Goal: Connect with others: Connect with others

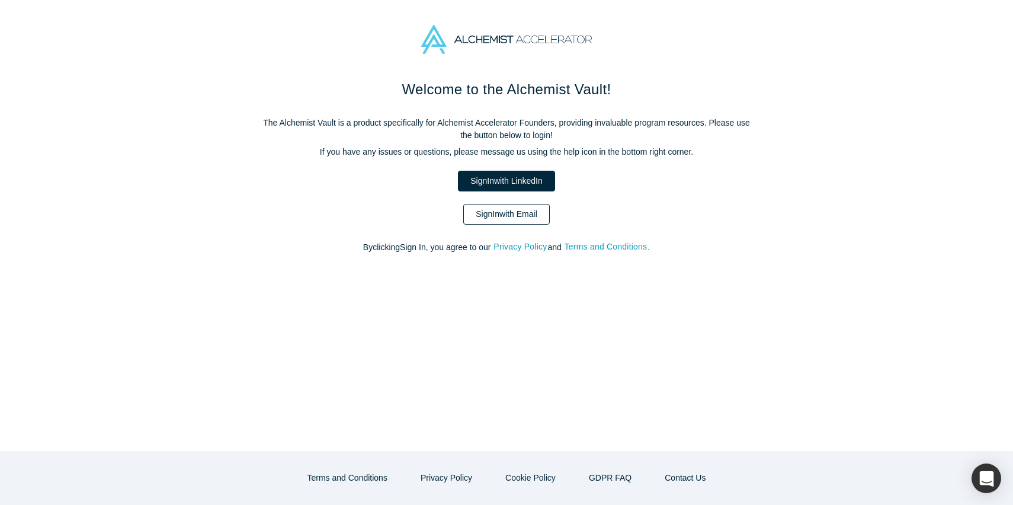
click at [511, 212] on link "Sign In with Email" at bounding box center [506, 214] width 87 height 21
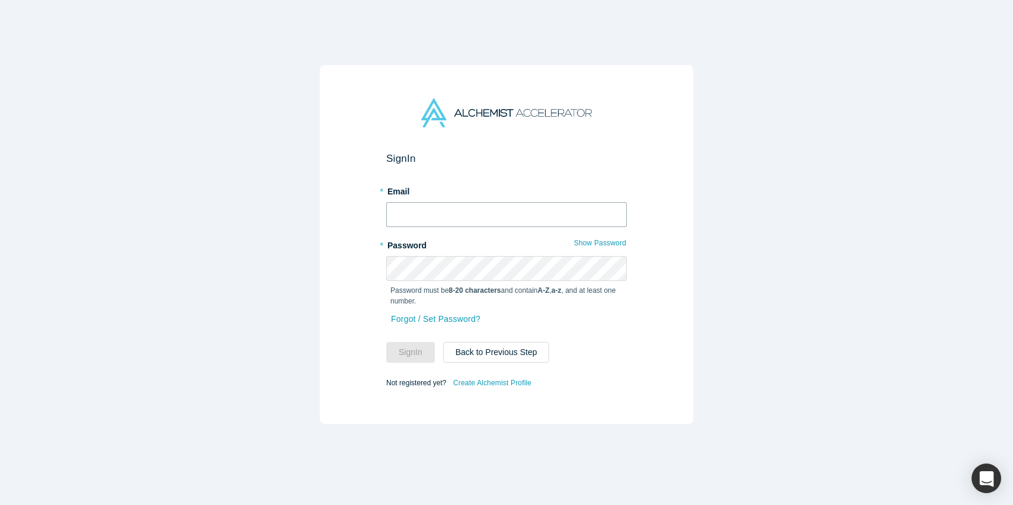
click at [488, 210] on input "text" at bounding box center [506, 214] width 241 height 25
type input "[EMAIL_ADDRESS][DOMAIN_NAME]"
click at [386, 342] on button "Sign In" at bounding box center [410, 352] width 49 height 21
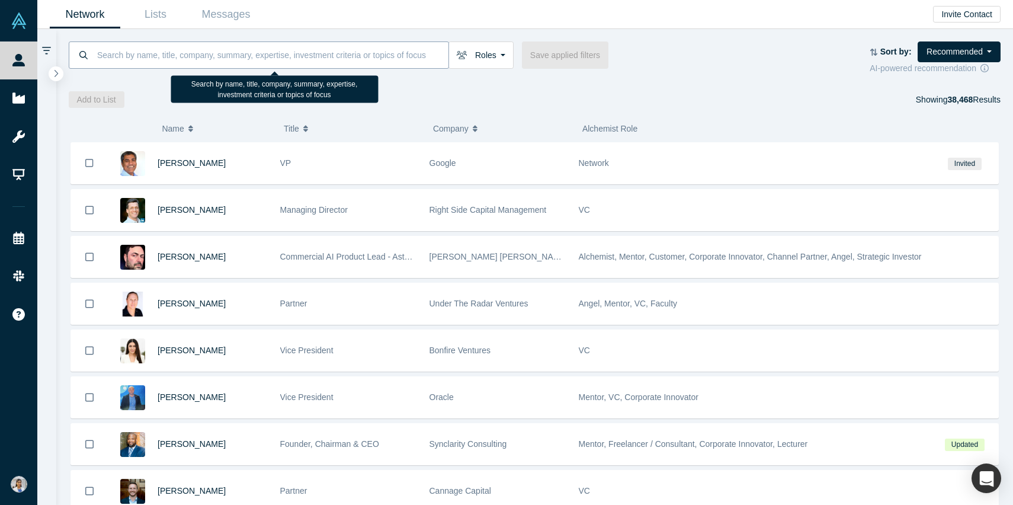
click at [367, 51] on input at bounding box center [272, 55] width 353 height 28
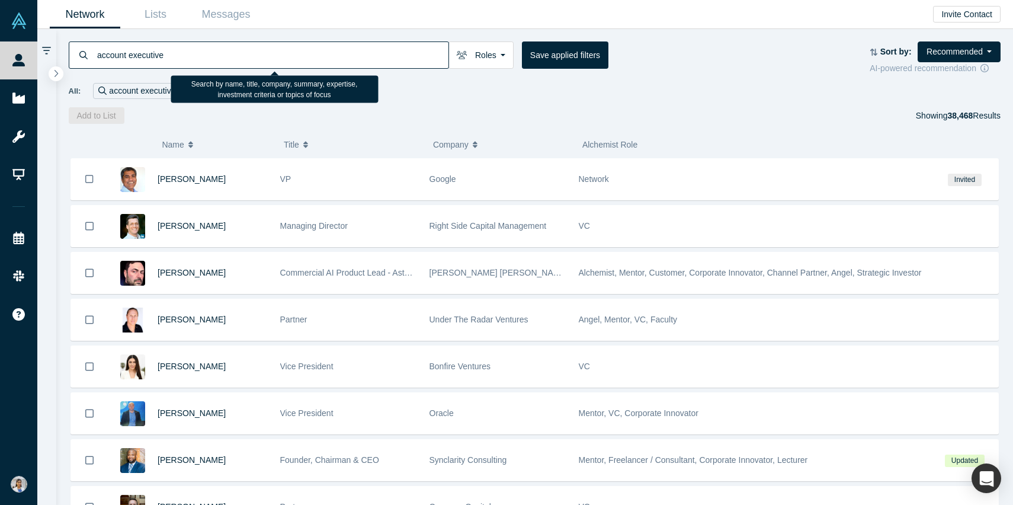
type input "account executive"
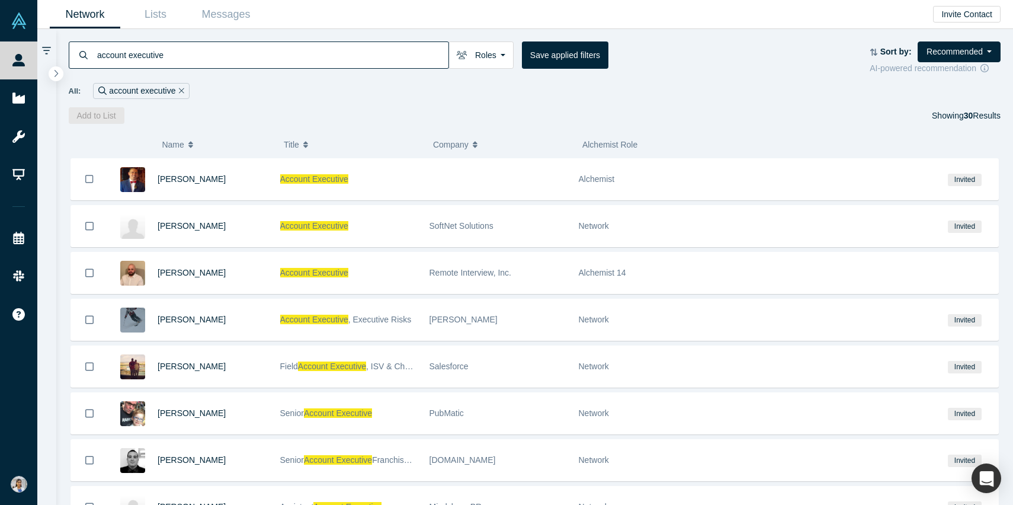
click at [385, 121] on div "Add to List Showing 30 Results" at bounding box center [535, 115] width 933 height 17
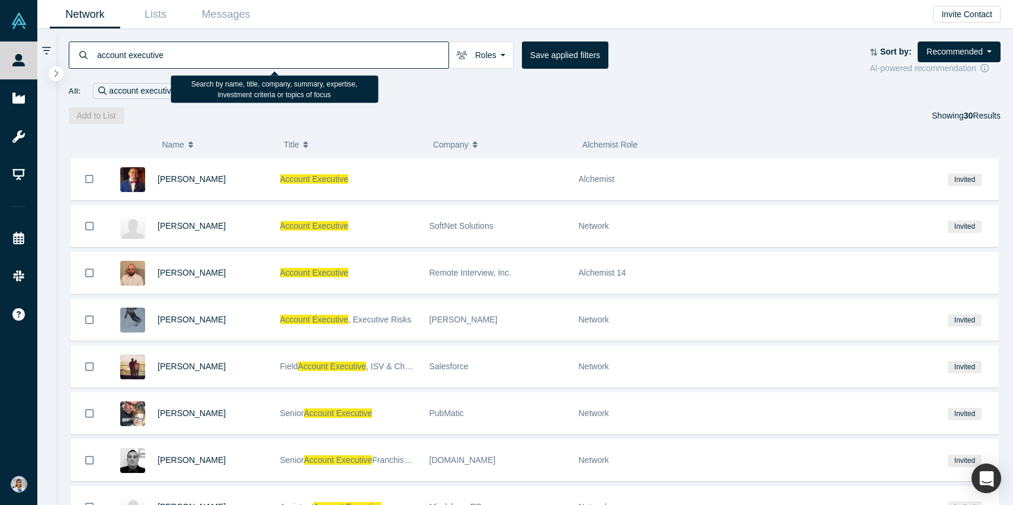
drag, startPoint x: 175, startPoint y: 56, endPoint x: 91, endPoint y: 51, distance: 83.7
click at [91, 51] on div "account executive" at bounding box center [259, 54] width 380 height 27
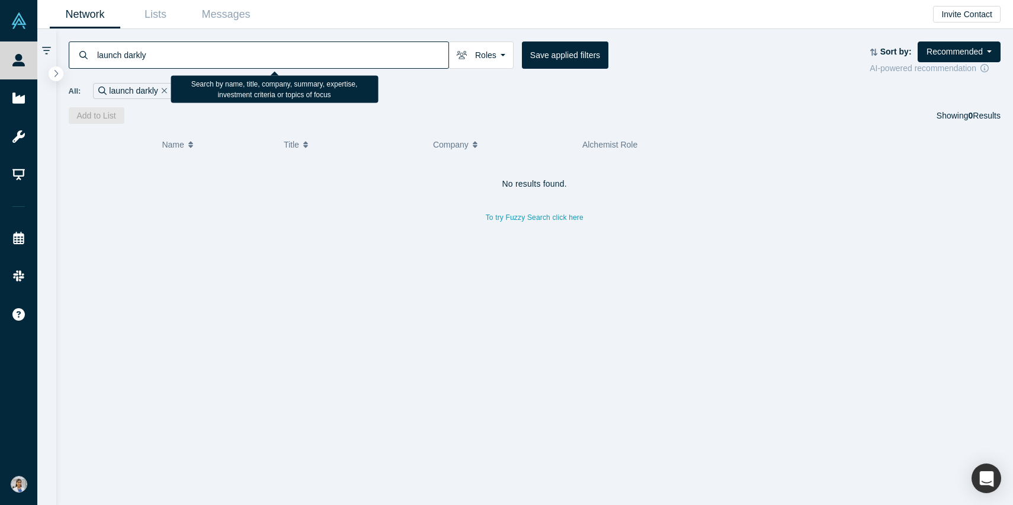
click at [126, 57] on input "launch darkly" at bounding box center [272, 55] width 353 height 28
type input "launchdarkly"
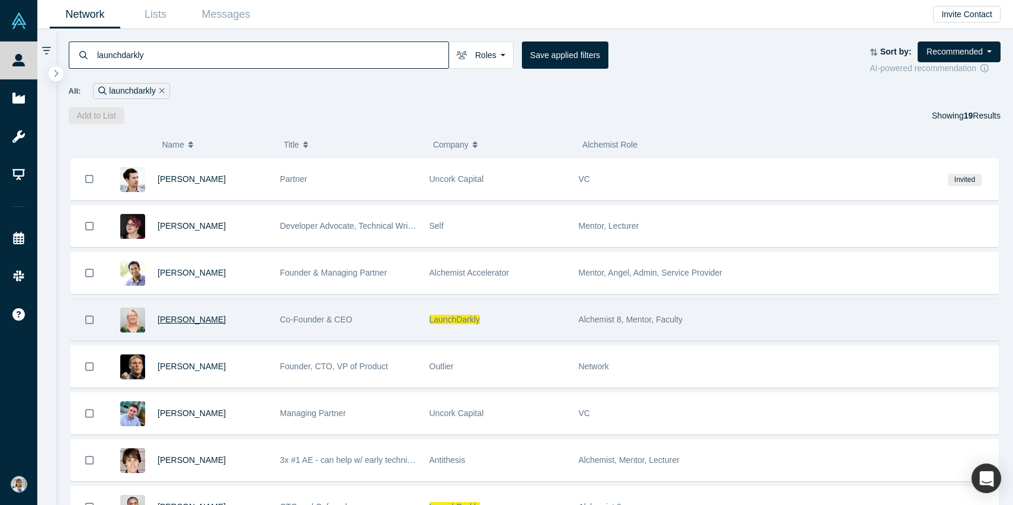
click at [206, 320] on span "Edith Harbaugh" at bounding box center [192, 319] width 68 height 9
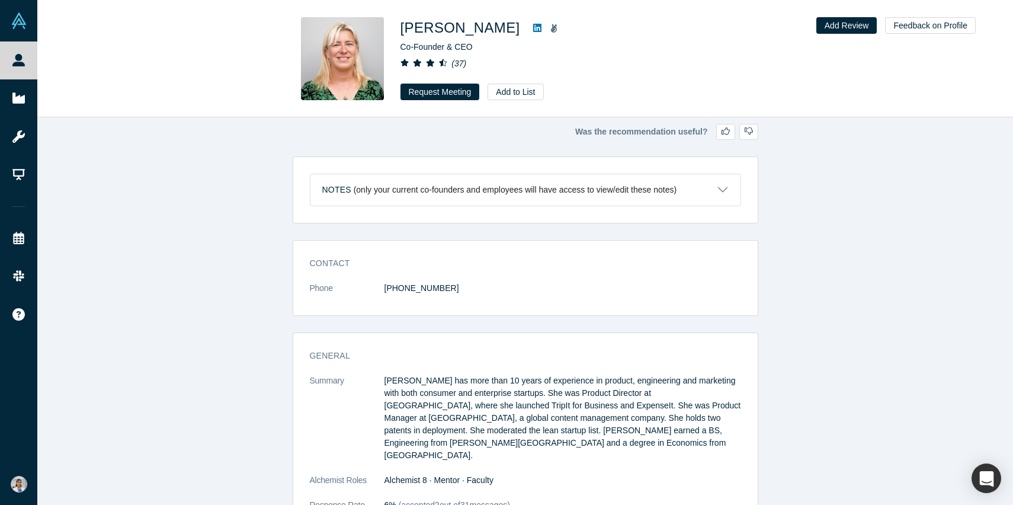
scroll to position [31, 0]
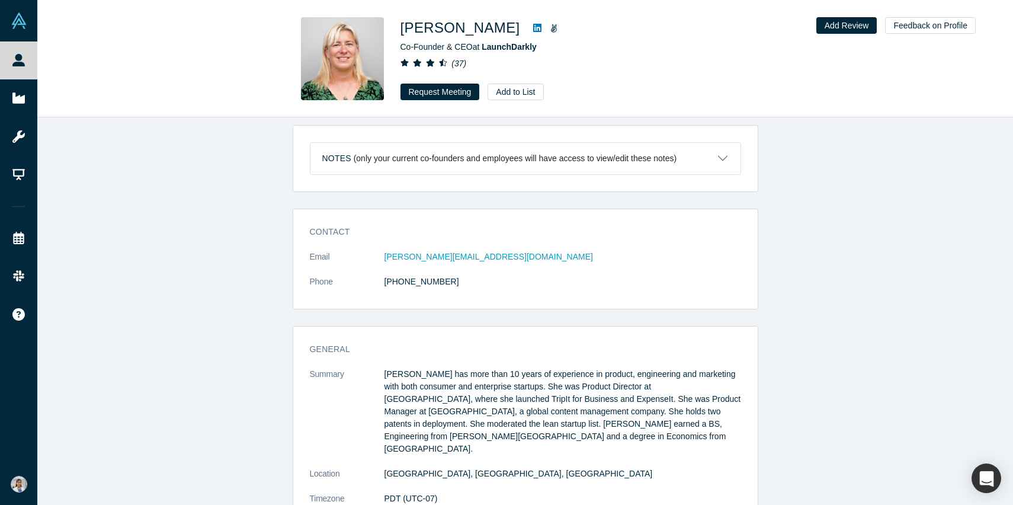
click at [533, 25] on icon at bounding box center [537, 28] width 8 height 8
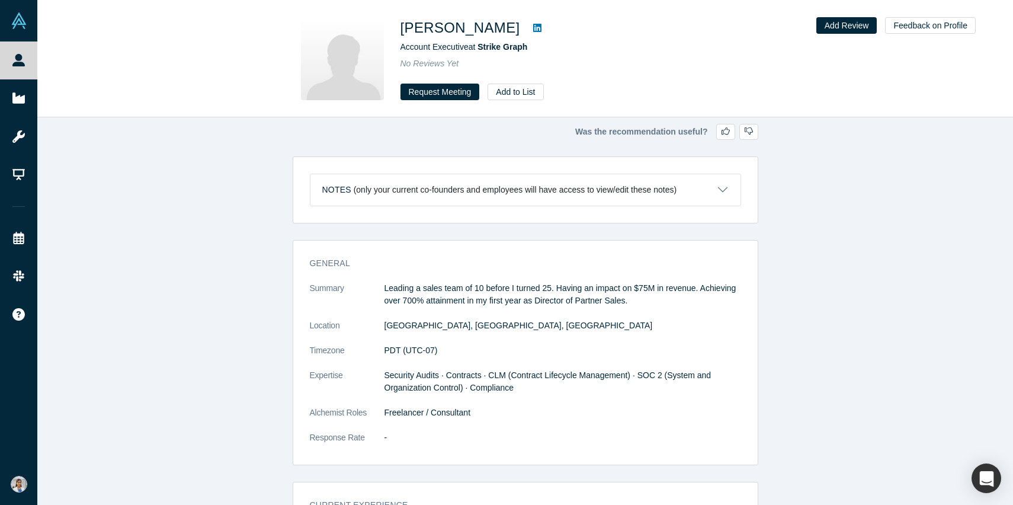
click at [533, 27] on icon at bounding box center [537, 28] width 8 height 8
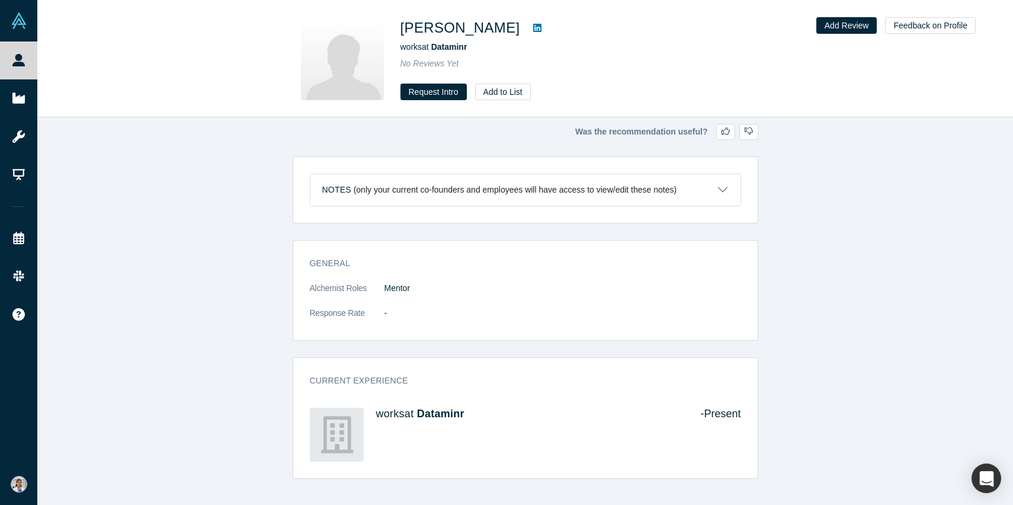
click at [533, 31] on icon at bounding box center [537, 28] width 8 height 8
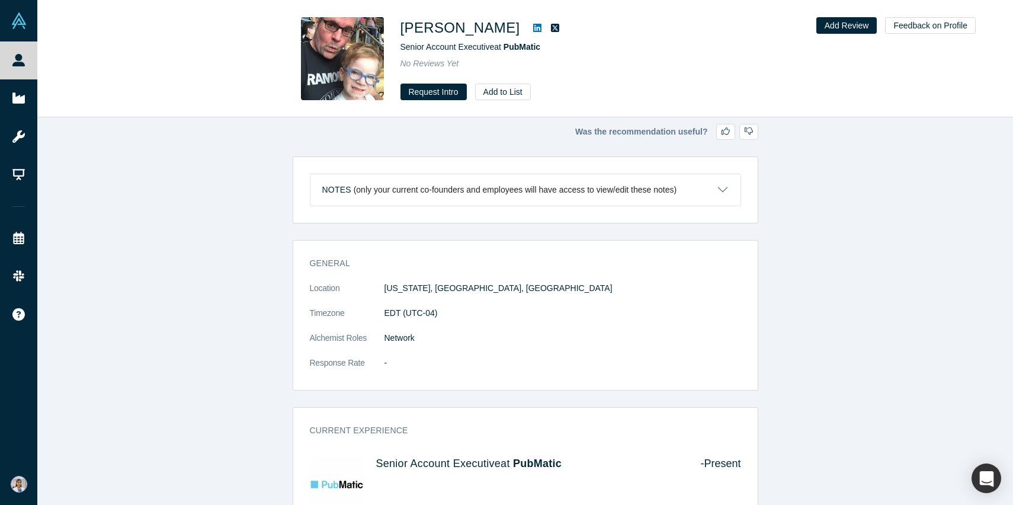
scroll to position [9, 0]
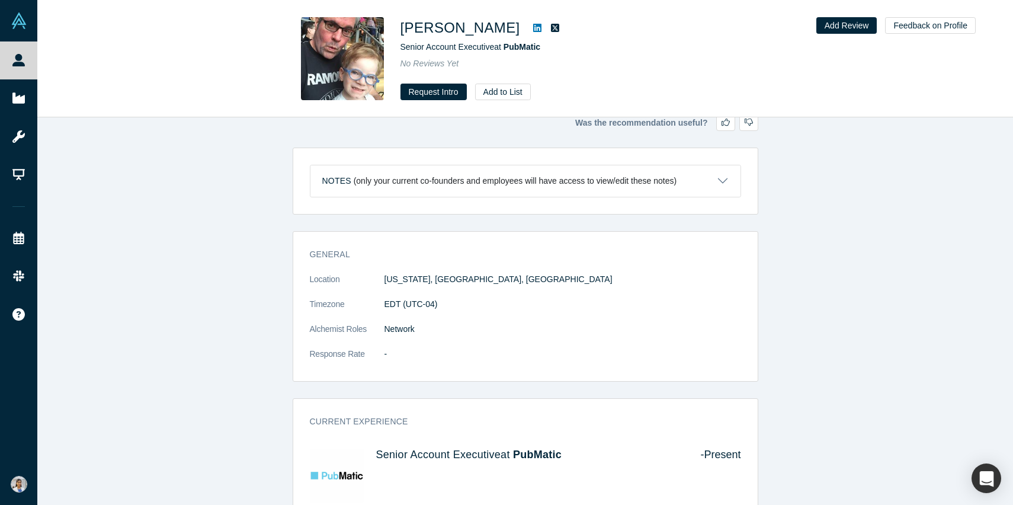
click at [533, 27] on icon at bounding box center [537, 28] width 8 height 8
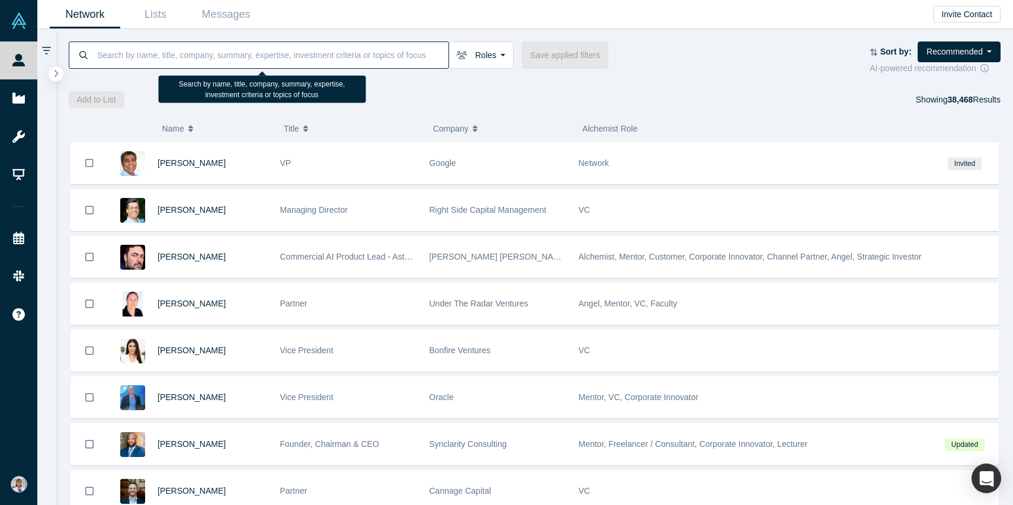
click at [233, 58] on input at bounding box center [272, 55] width 353 height 28
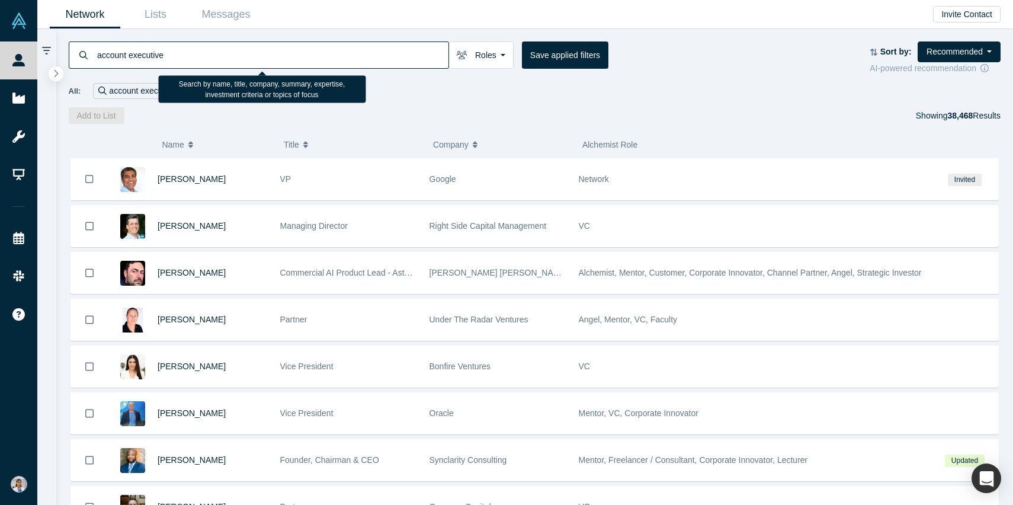
type input "account executive"
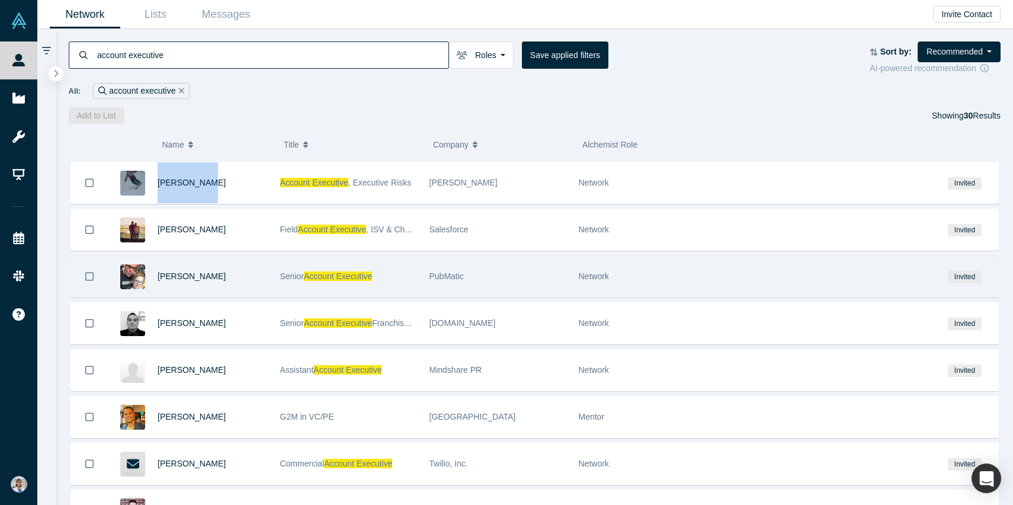
scroll to position [168, 0]
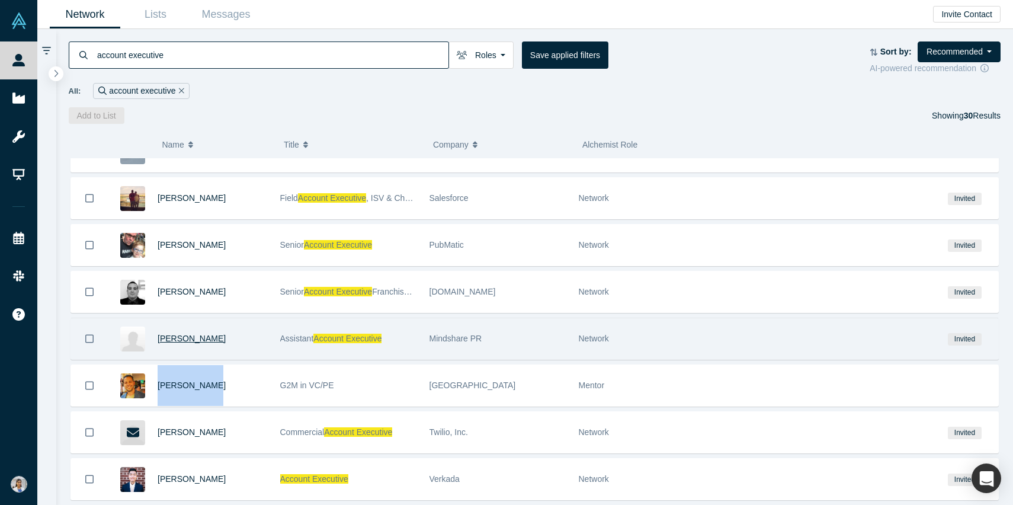
click at [187, 339] on span "Andrea Benitez" at bounding box center [192, 338] width 68 height 9
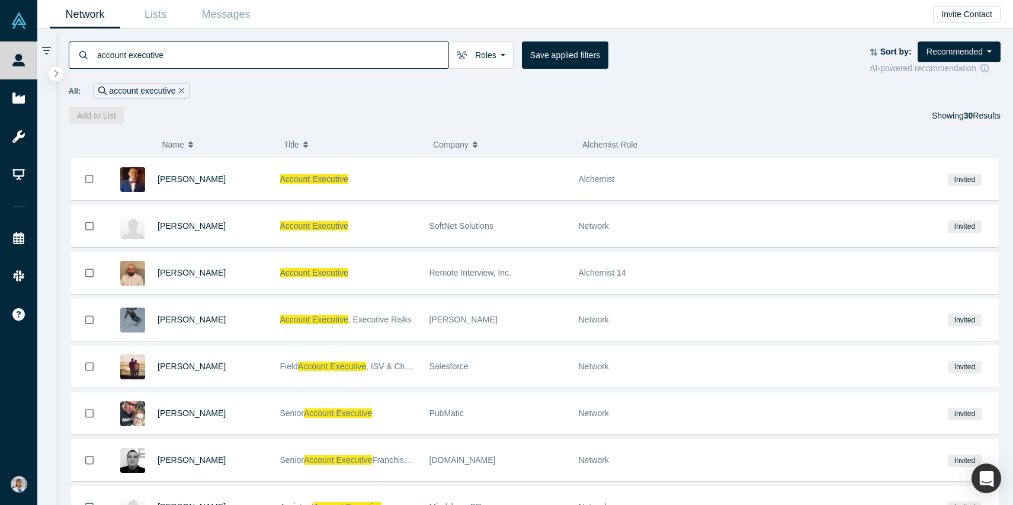
click at [203, 53] on input "account executive" at bounding box center [272, 55] width 353 height 28
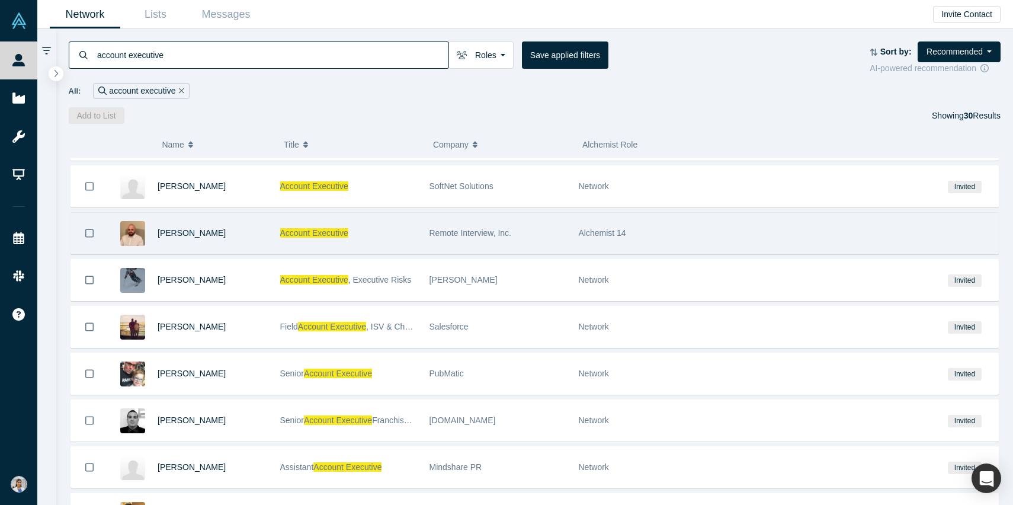
scroll to position [40, 0]
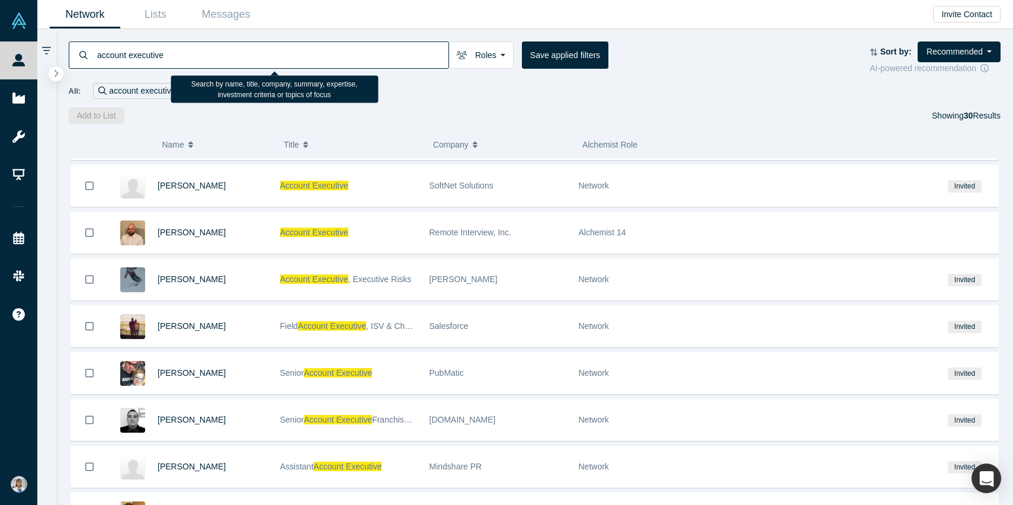
click at [185, 52] on input "account executive" at bounding box center [272, 55] width 353 height 28
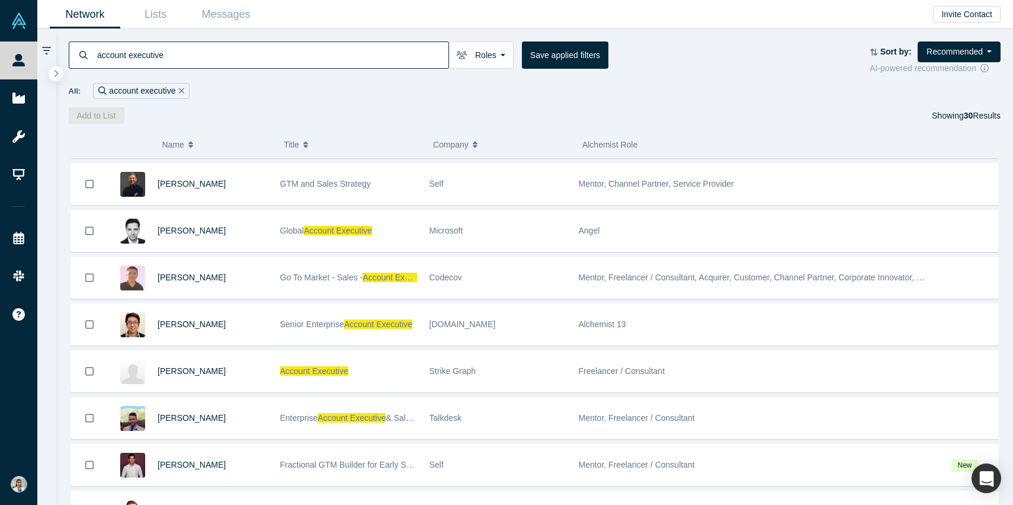
scroll to position [1071, 0]
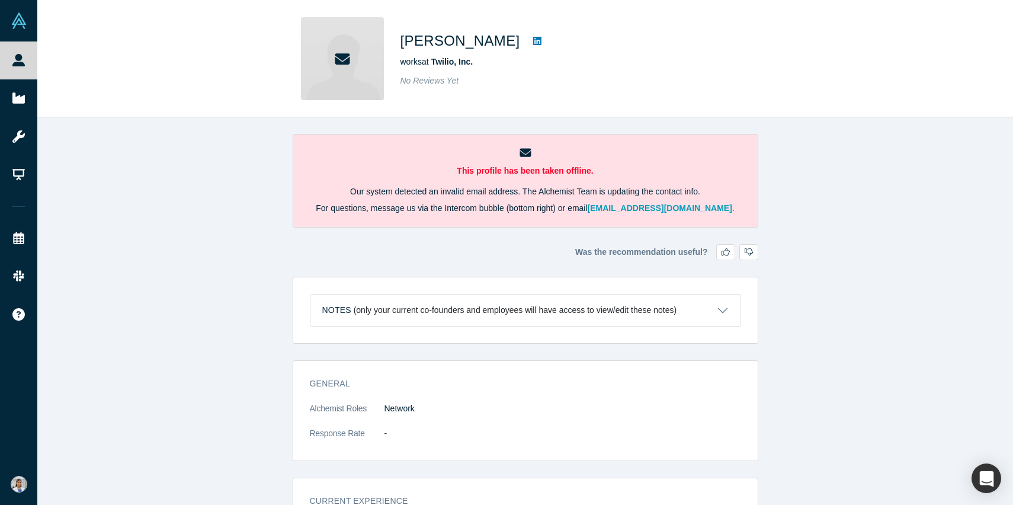
scroll to position [253, 0]
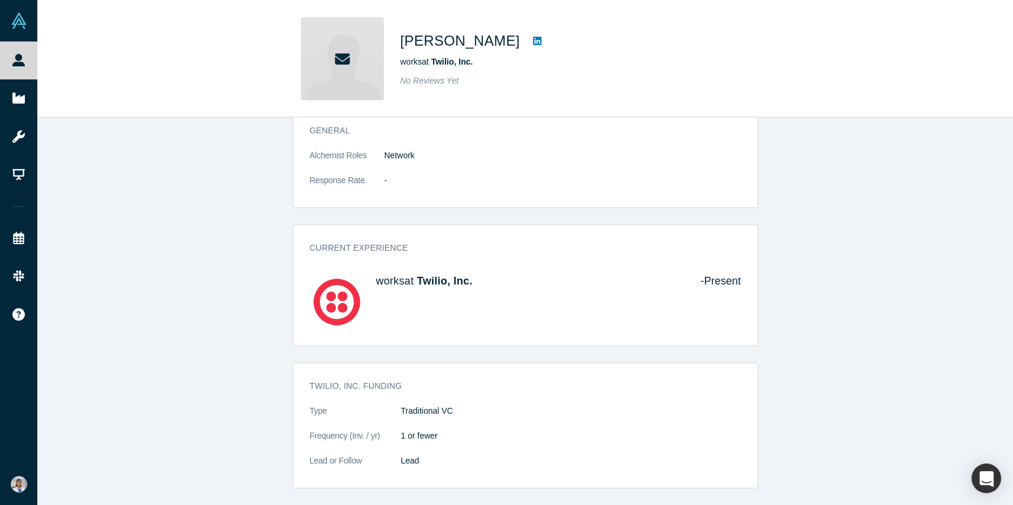
click at [533, 42] on icon at bounding box center [537, 40] width 8 height 9
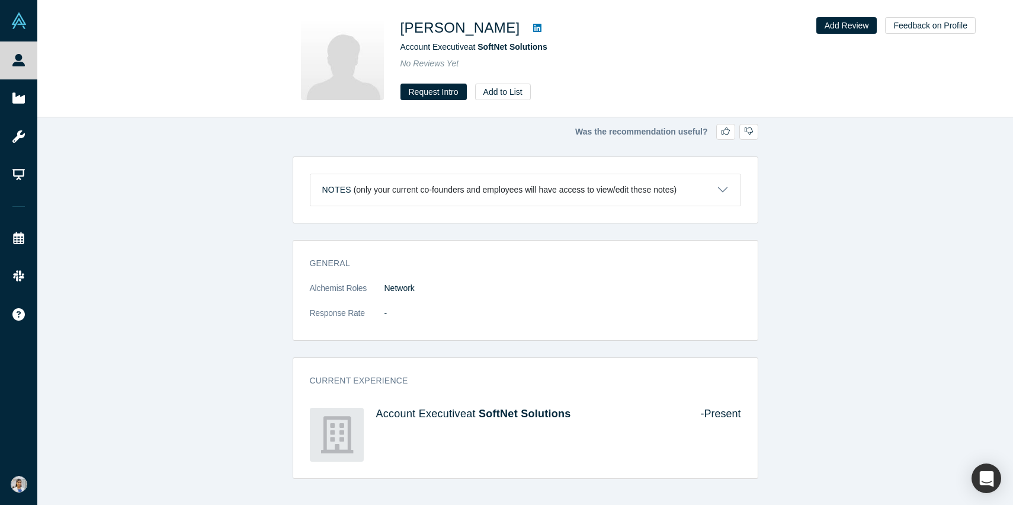
click at [529, 29] on link at bounding box center [538, 28] width 18 height 14
click at [529, 26] on link at bounding box center [538, 28] width 18 height 14
click at [533, 26] on icon at bounding box center [537, 28] width 8 height 8
click at [533, 27] on icon at bounding box center [537, 27] width 8 height 9
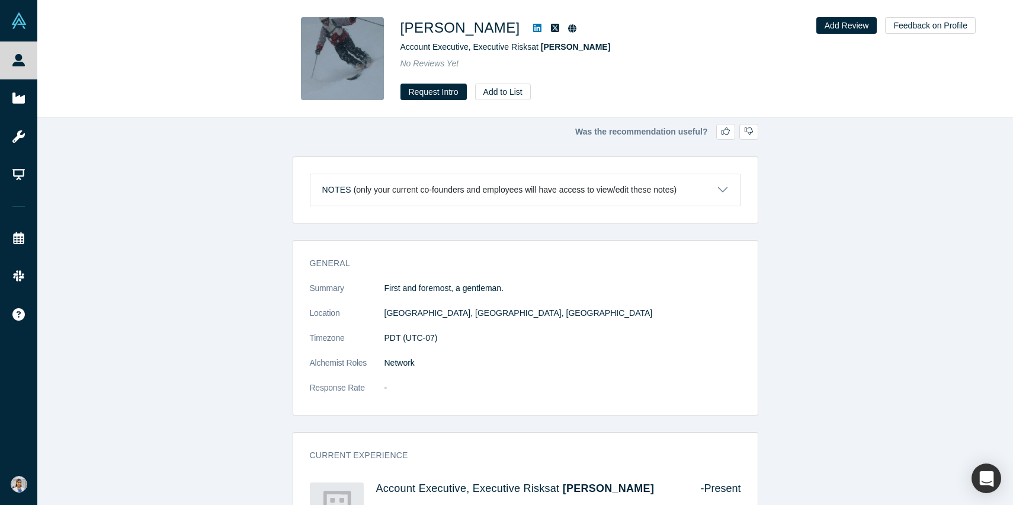
click at [533, 28] on icon at bounding box center [537, 27] width 8 height 9
click at [533, 25] on icon at bounding box center [537, 28] width 8 height 8
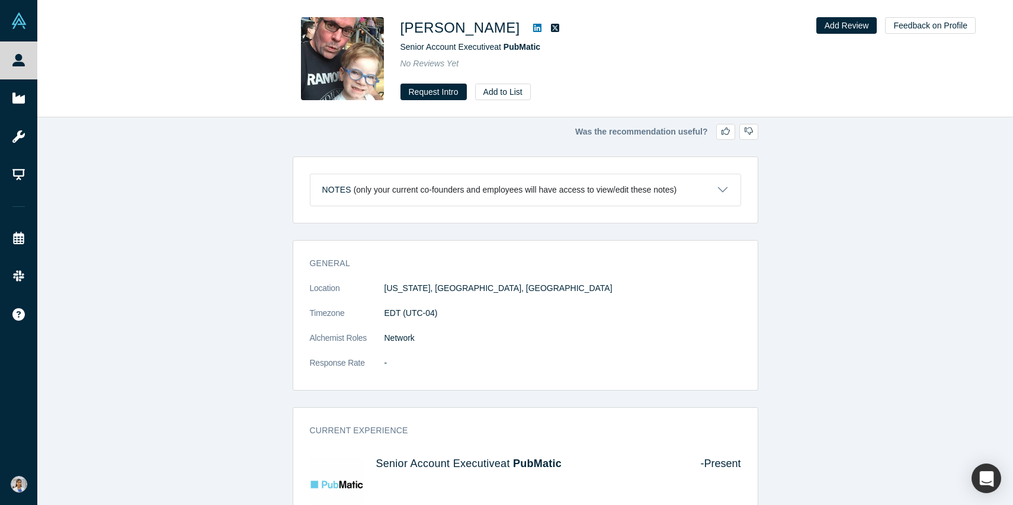
click at [533, 26] on icon at bounding box center [537, 28] width 8 height 8
click at [533, 32] on icon at bounding box center [537, 27] width 8 height 9
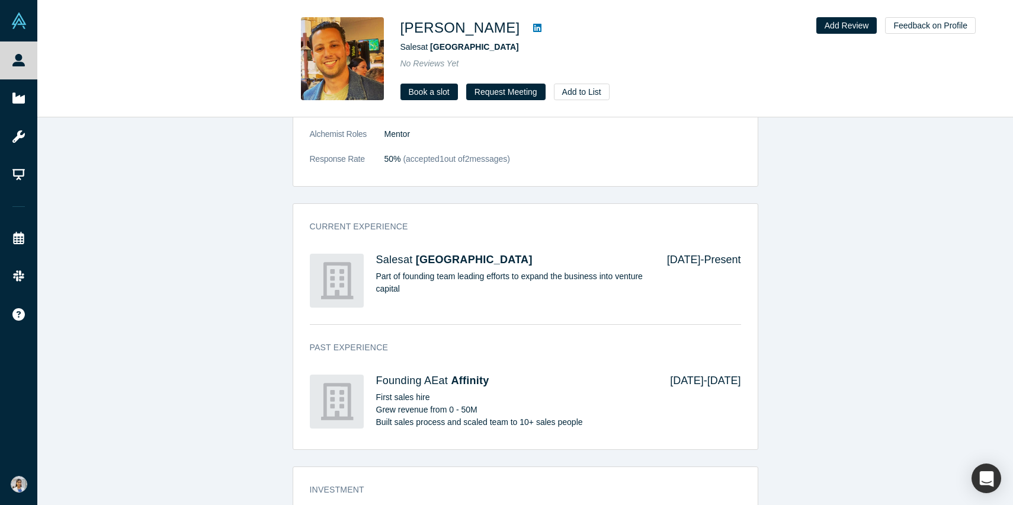
scroll to position [823, 0]
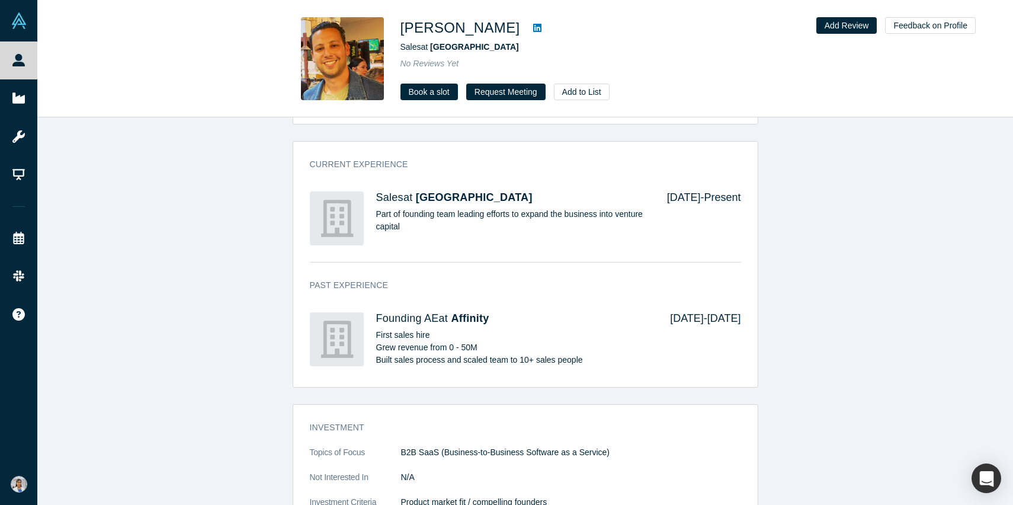
click at [533, 27] on icon at bounding box center [537, 28] width 8 height 8
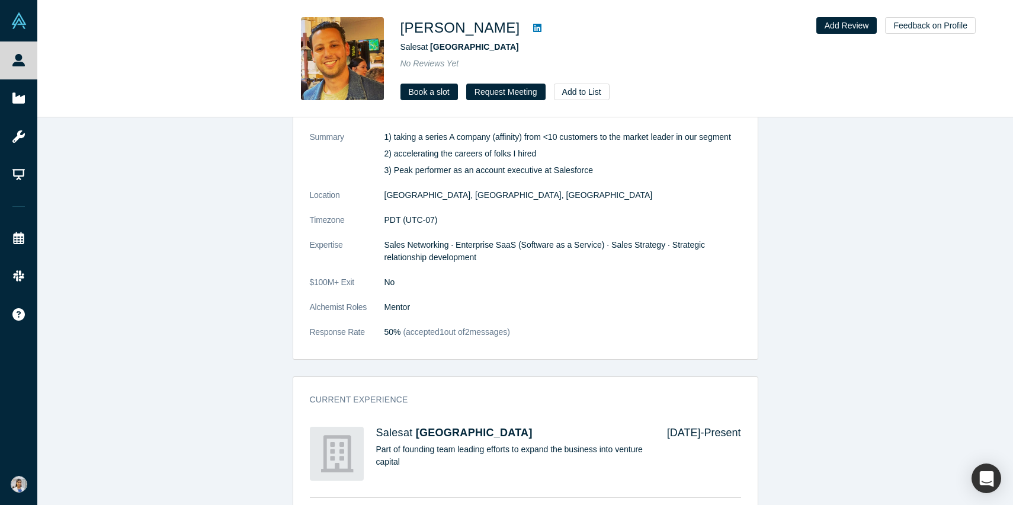
scroll to position [457, 0]
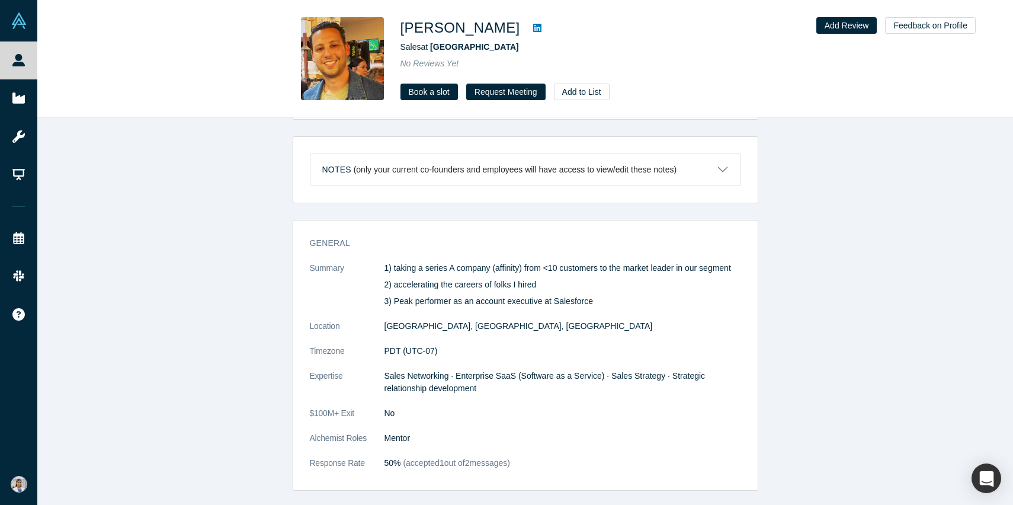
click at [533, 28] on icon at bounding box center [537, 28] width 8 height 8
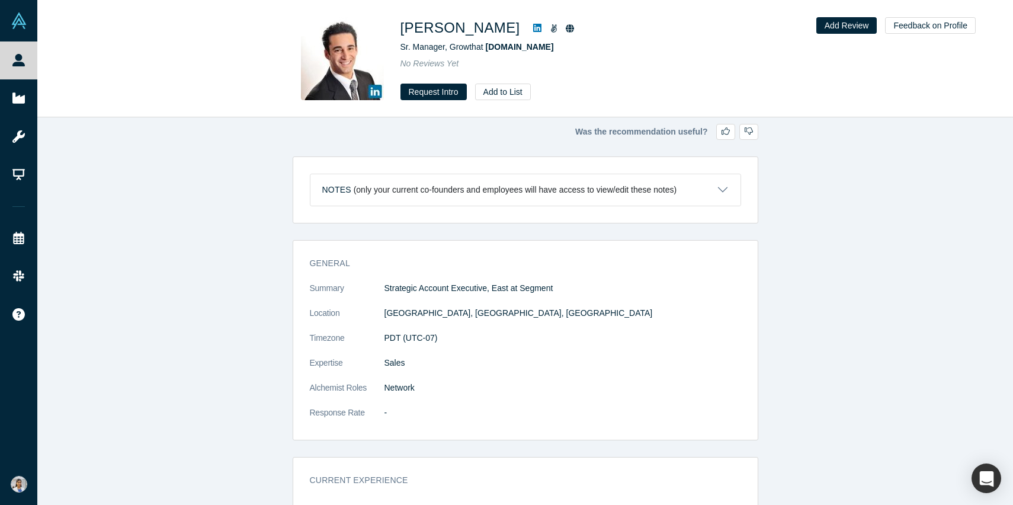
click at [533, 30] on icon at bounding box center [537, 28] width 8 height 8
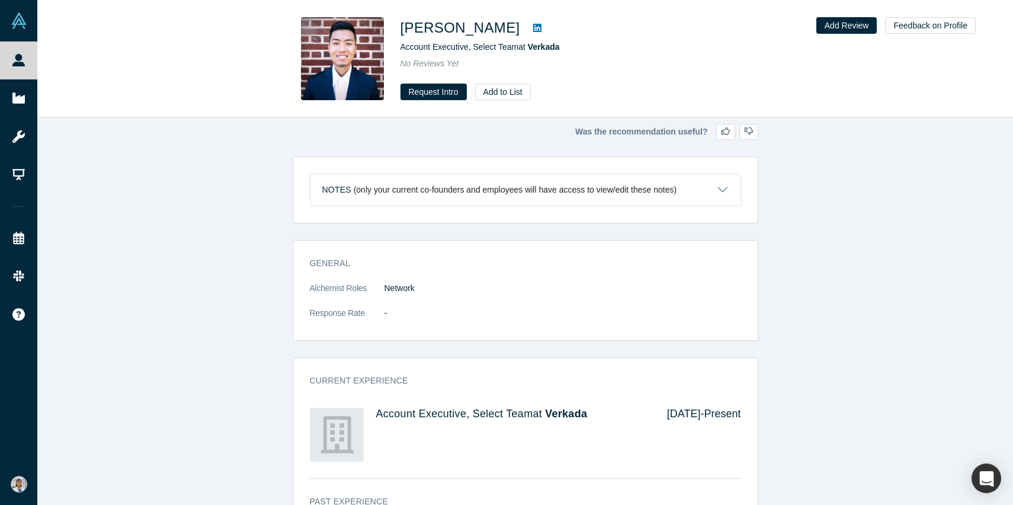
click at [533, 27] on icon at bounding box center [537, 27] width 8 height 9
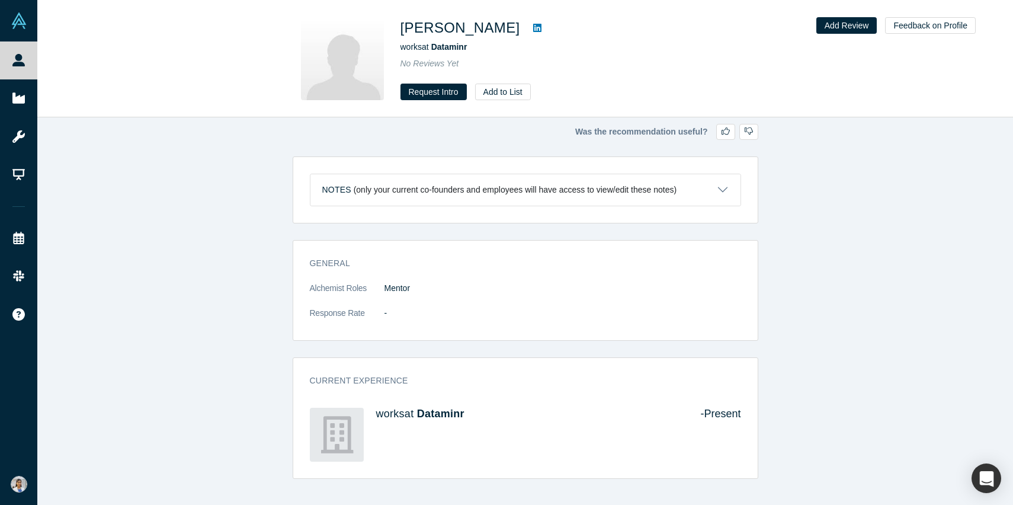
click at [533, 24] on icon at bounding box center [537, 27] width 8 height 9
click at [415, 91] on button "Request Intro" at bounding box center [434, 92] width 66 height 17
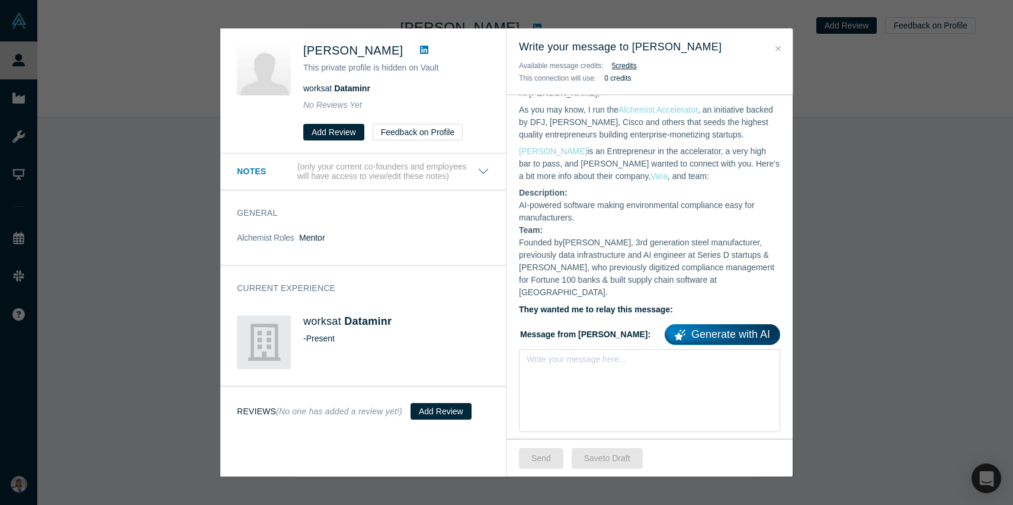
scroll to position [142, 0]
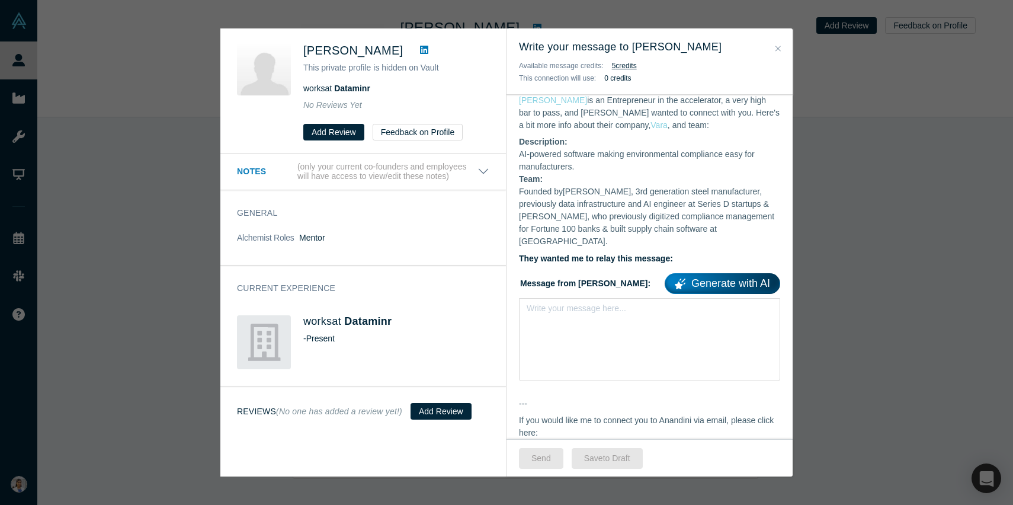
click at [651, 331] on div "Write your message here..." at bounding box center [649, 339] width 261 height 83
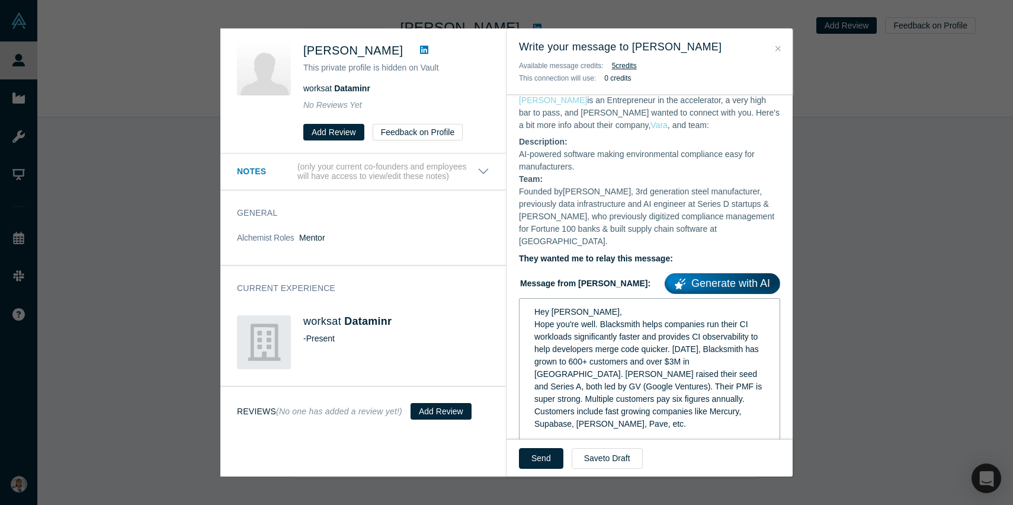
click at [601, 319] on span "Hope you're well. Blacksmith helps companies run their CI workloads significant…" at bounding box center [650, 373] width 230 height 109
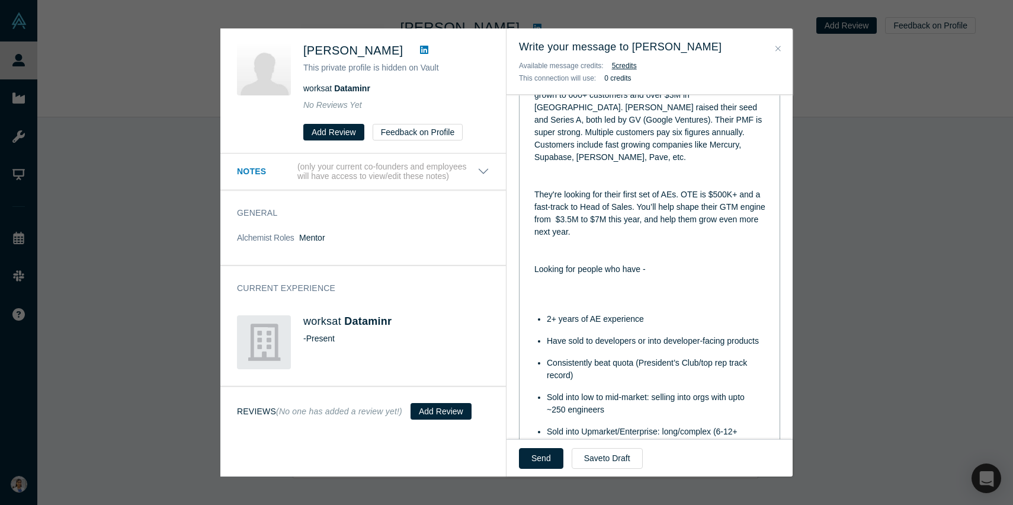
scroll to position [464, 0]
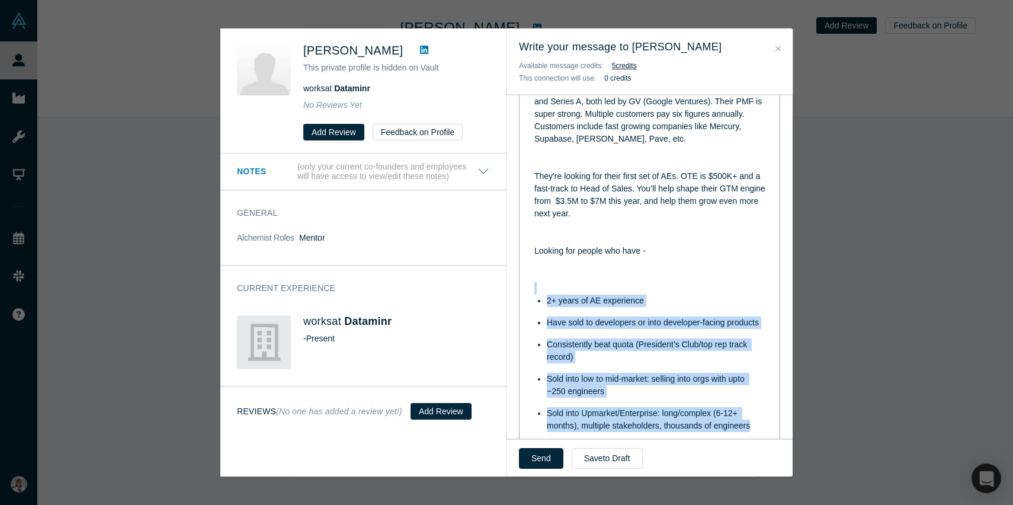
drag, startPoint x: 752, startPoint y: 399, endPoint x: 528, endPoint y: 268, distance: 259.5
click at [528, 267] on div "Hey Doug, Hope you're well. I am currently working in Biz Ops at Blacksmith. Bl…" at bounding box center [649, 212] width 245 height 464
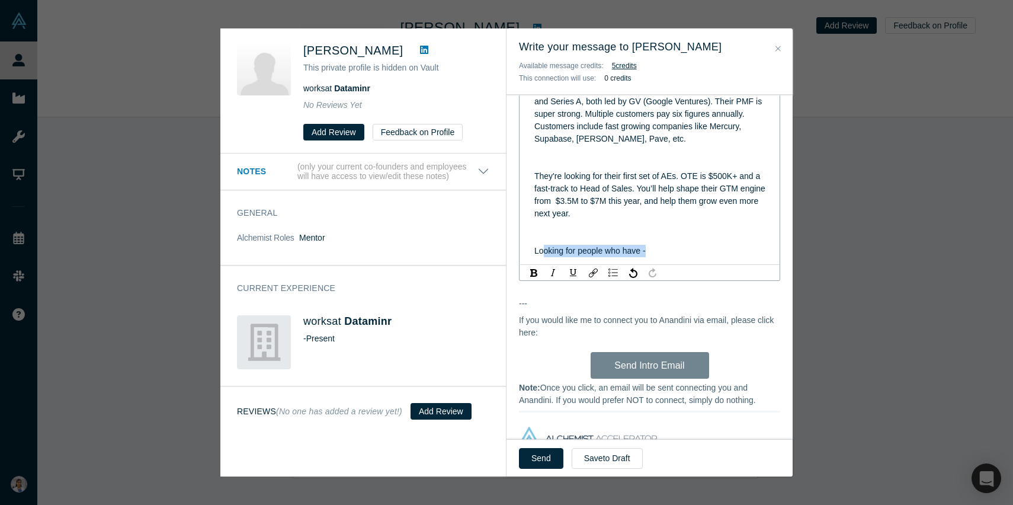
drag, startPoint x: 649, startPoint y: 226, endPoint x: 543, endPoint y: 222, distance: 105.5
click at [543, 245] on div "Looking for people who have -" at bounding box center [650, 251] width 231 height 12
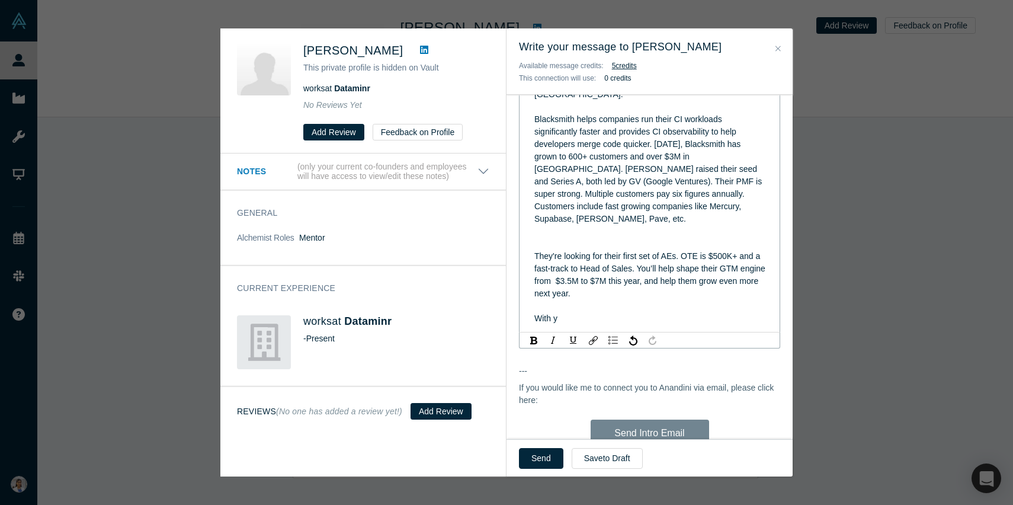
scroll to position [282, 0]
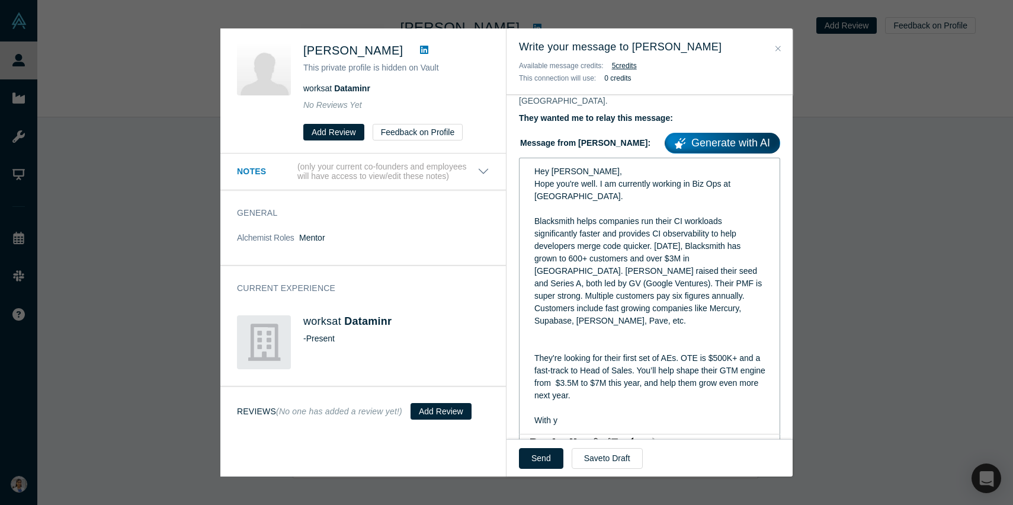
click at [620, 181] on div "Hope you're well. I am currently working in Biz Ops at Blacksmith." at bounding box center [650, 190] width 231 height 25
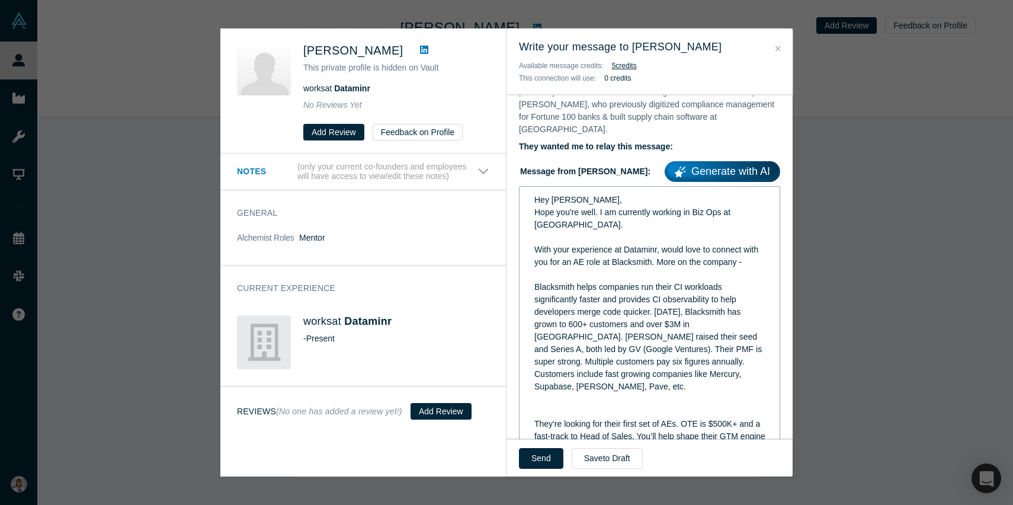
scroll to position [240, 0]
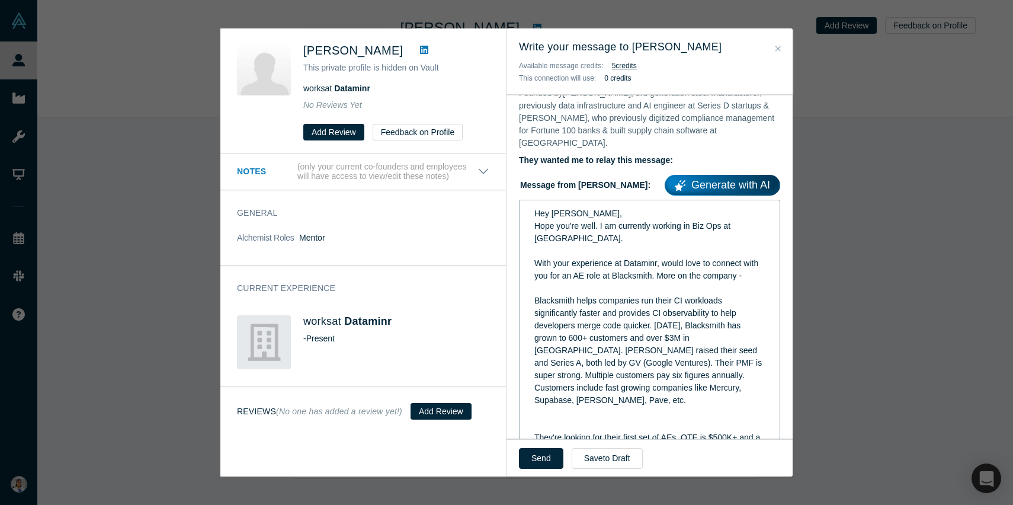
click at [532, 215] on div "Hey Doug, Hope you're well. I am currently working in Biz Ops at Blacksmith. Wi…" at bounding box center [649, 357] width 245 height 306
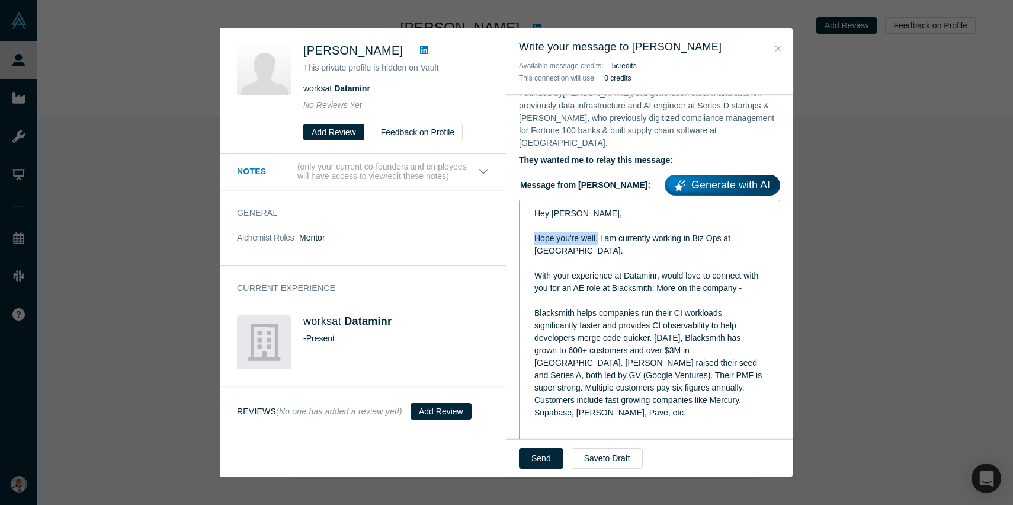
drag, startPoint x: 599, startPoint y: 225, endPoint x: 530, endPoint y: 228, distance: 68.8
click at [530, 228] on div "Hey Doug, Hope you're well. I am currently working in Biz Ops at Blacksmith. Wi…" at bounding box center [649, 363] width 245 height 318
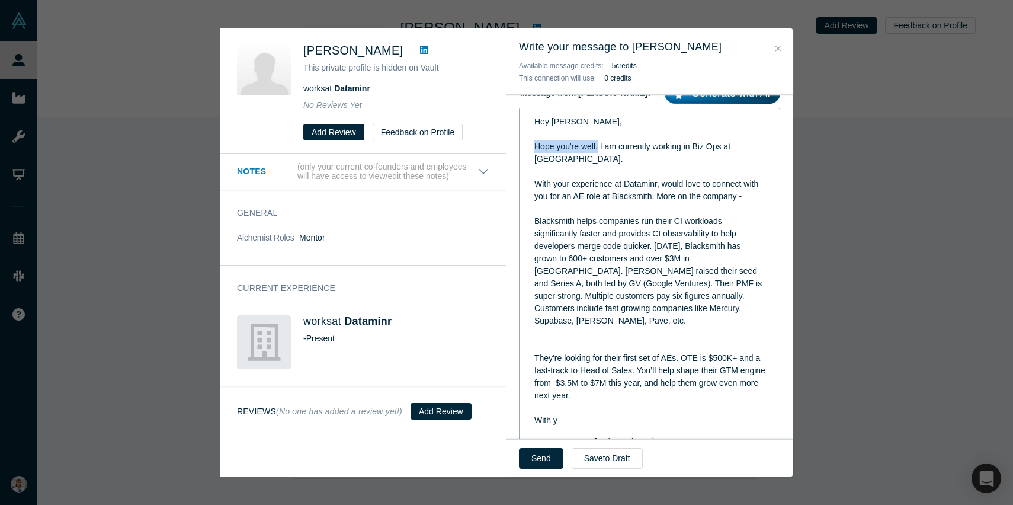
scroll to position [360, 0]
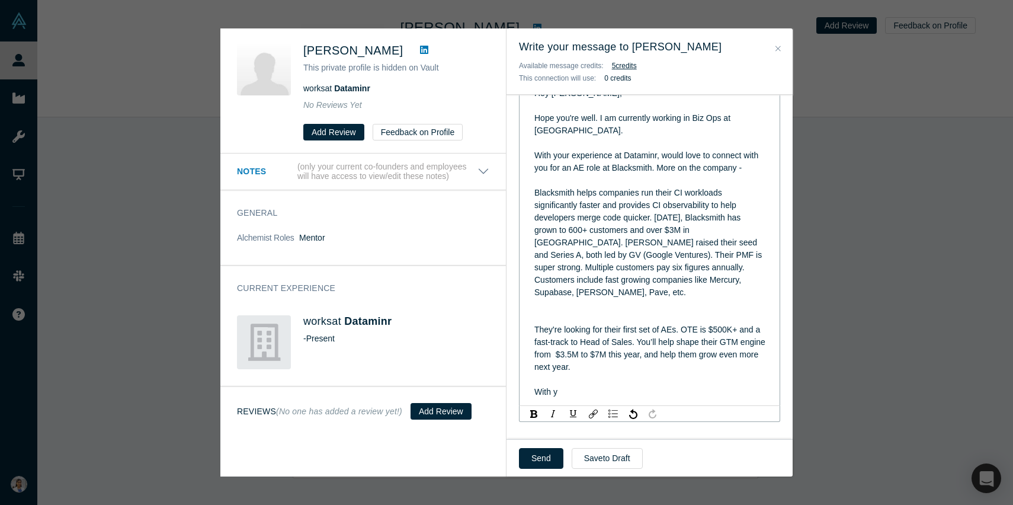
click at [535, 325] on span "They're looking for their first set of AEs. OTE is $500K+ and a fast-track to H…" at bounding box center [651, 348] width 233 height 47
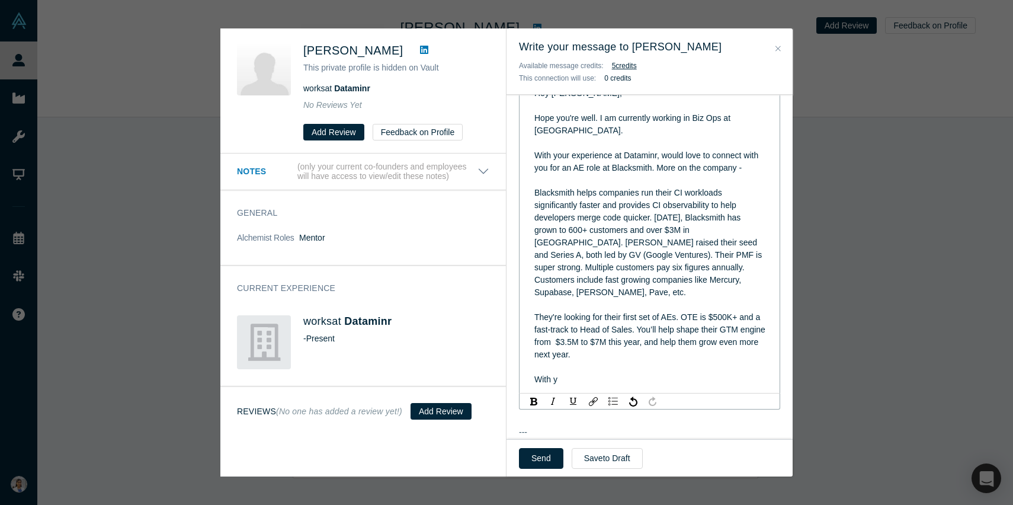
scroll to position [397, 0]
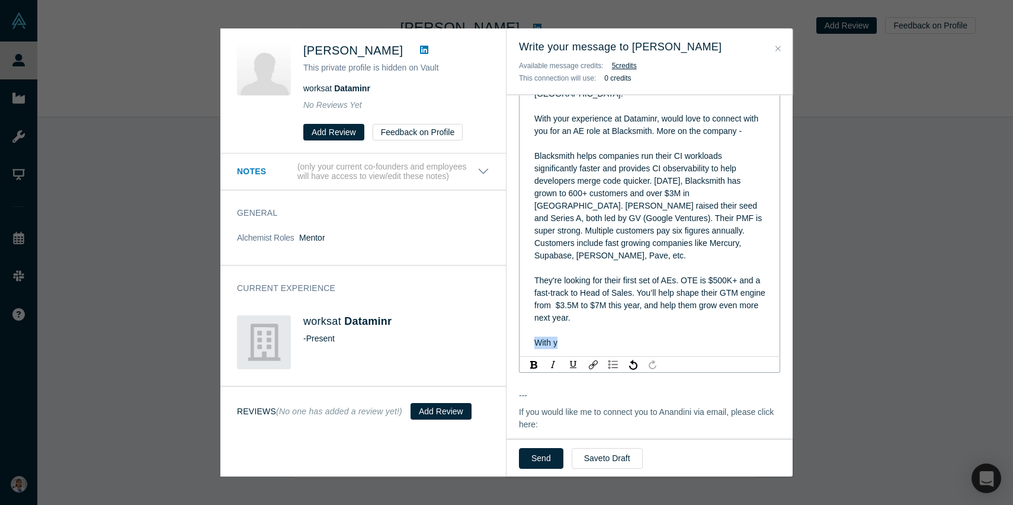
drag, startPoint x: 562, startPoint y: 318, endPoint x: 520, endPoint y: 317, distance: 42.1
click at [520, 317] on div "Hey Doug, Hope you're well. I am currently working in Biz Ops at Blacksmith. Wi…" at bounding box center [649, 200] width 261 height 314
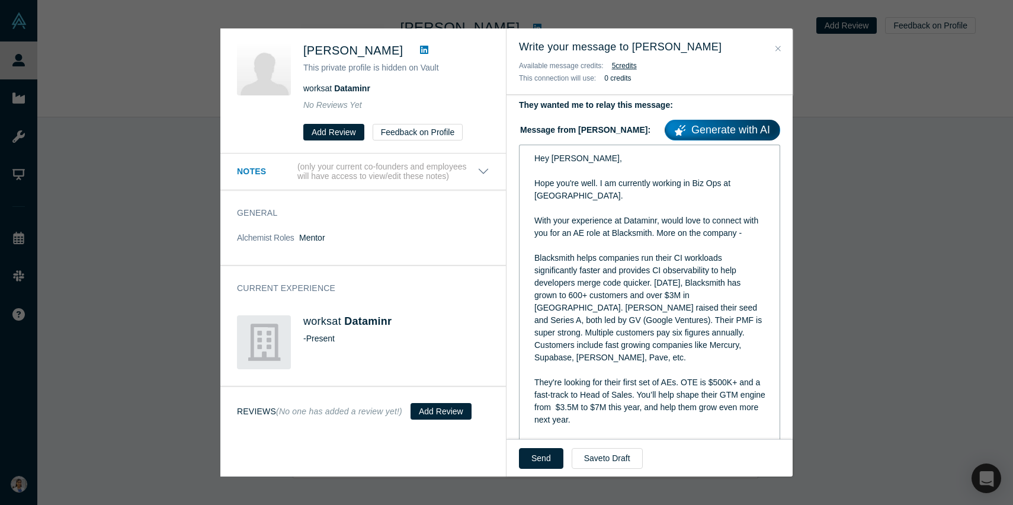
scroll to position [318, 0]
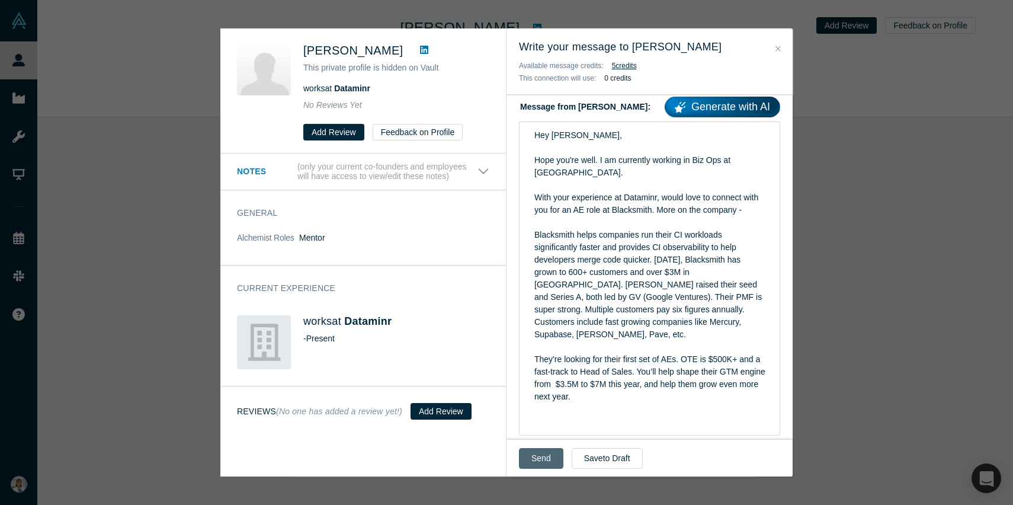
click at [548, 456] on button "Send" at bounding box center [541, 458] width 44 height 21
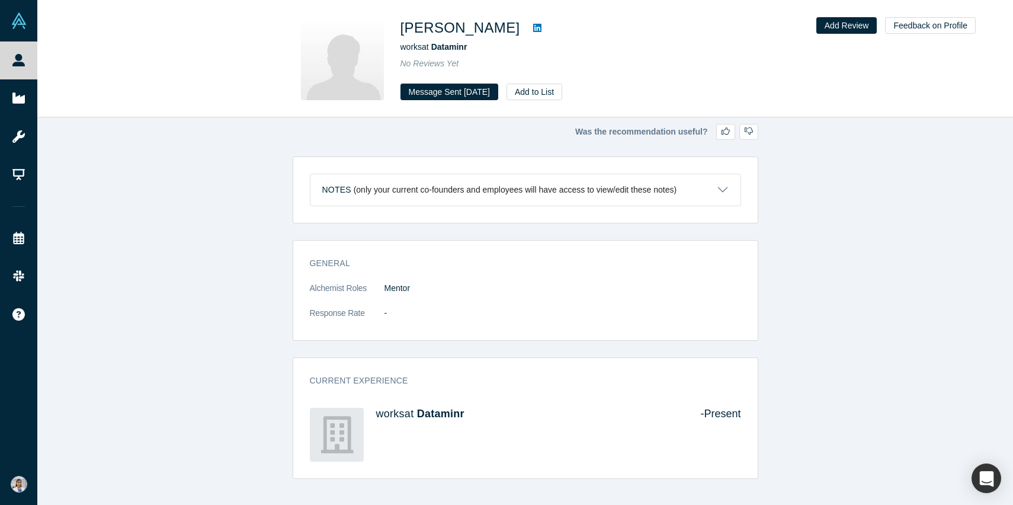
click at [533, 30] on icon at bounding box center [537, 27] width 8 height 9
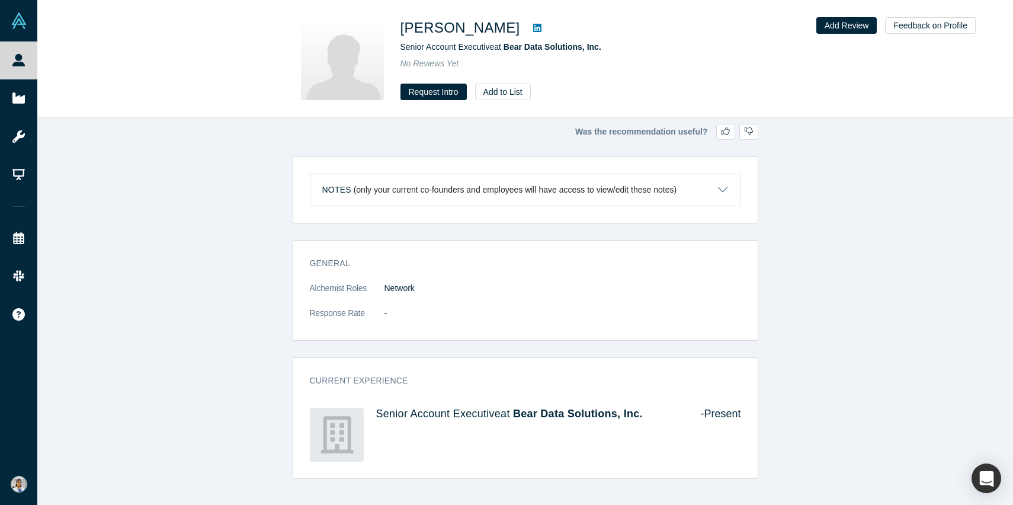
click at [529, 29] on link at bounding box center [538, 28] width 18 height 14
